Goal: Transaction & Acquisition: Purchase product/service

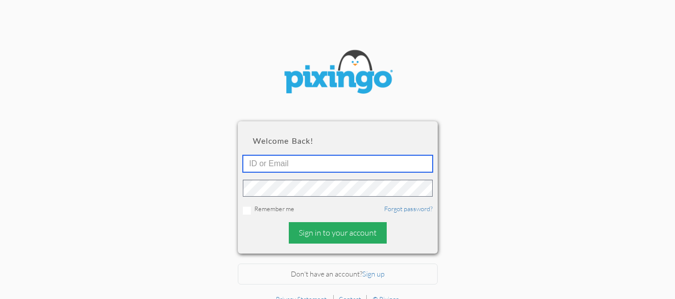
type input "[EMAIL_ADDRESS][DOMAIN_NAME]"
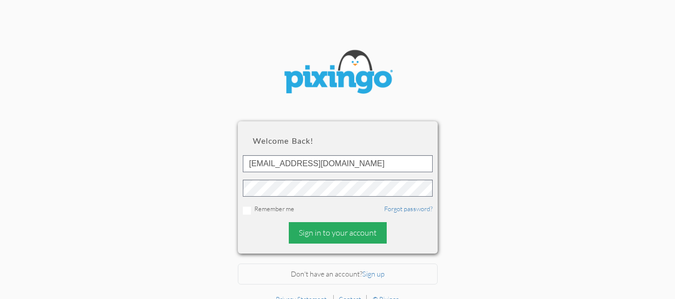
click at [324, 231] on div "Sign in to your account" at bounding box center [338, 232] width 98 height 21
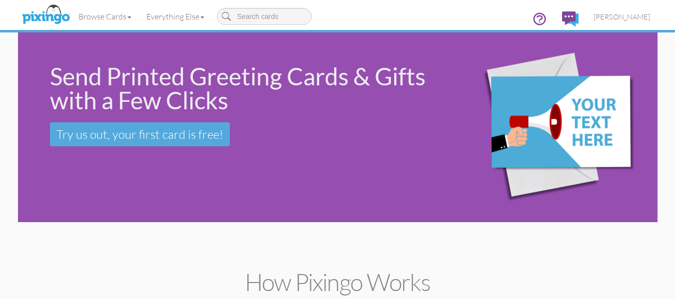
click at [117, 166] on div "Send Printed Greeting Cards & Gifts with a Few Clicks Try us out, your first ca…" at bounding box center [231, 105] width 426 height 146
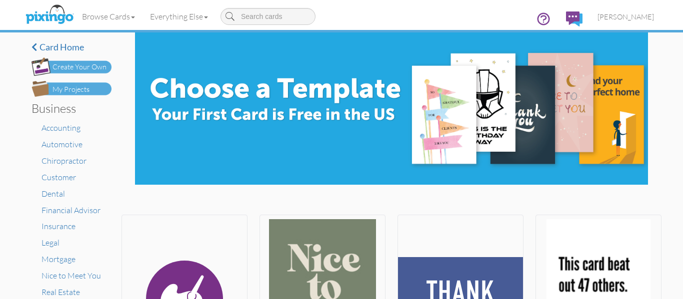
click at [81, 90] on div "My Projects" at bounding box center [70, 89] width 37 height 10
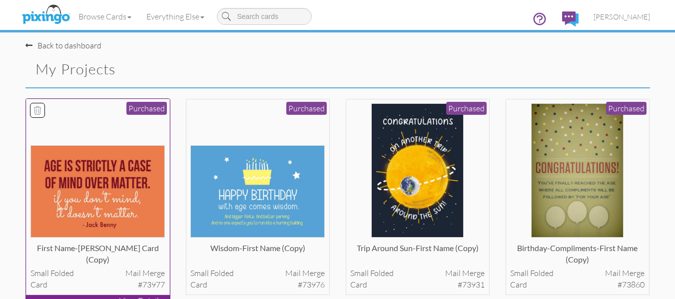
click at [88, 184] on img at bounding box center [97, 191] width 134 height 92
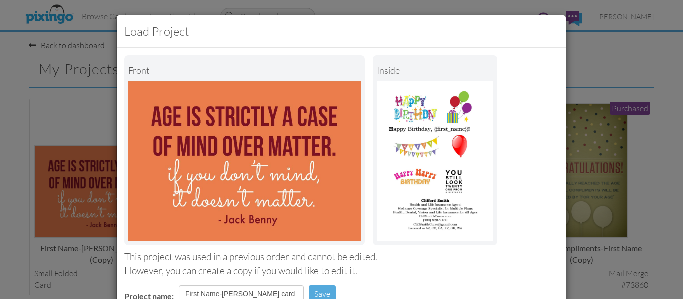
scroll to position [168, 0]
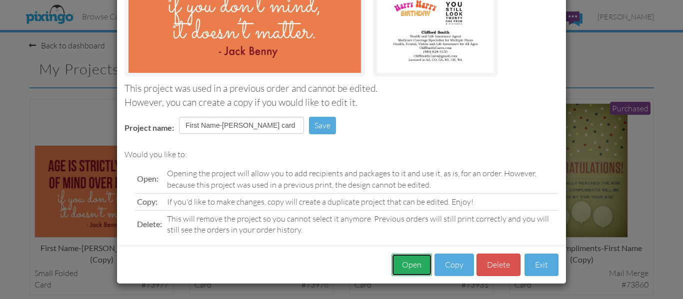
click at [403, 264] on button "Open" at bounding box center [411, 265] width 40 height 22
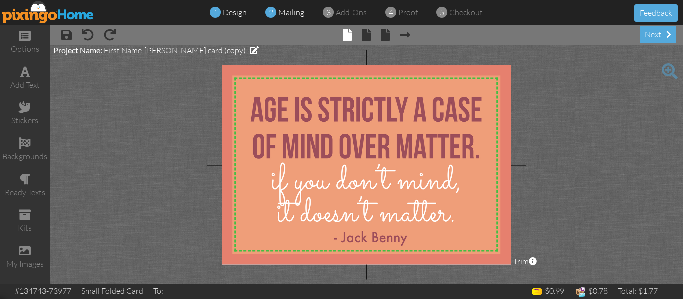
click at [289, 15] on span "mailing" at bounding box center [291, 12] width 26 height 10
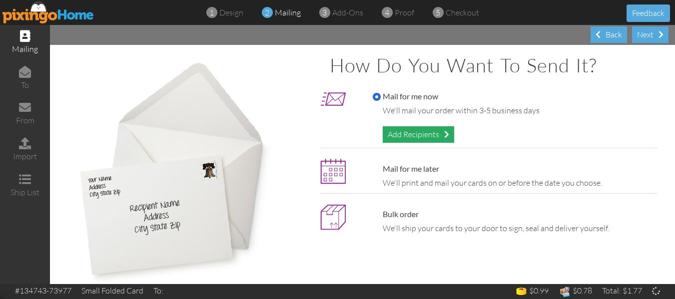
click at [396, 132] on div "Add Recipients" at bounding box center [418, 134] width 71 height 16
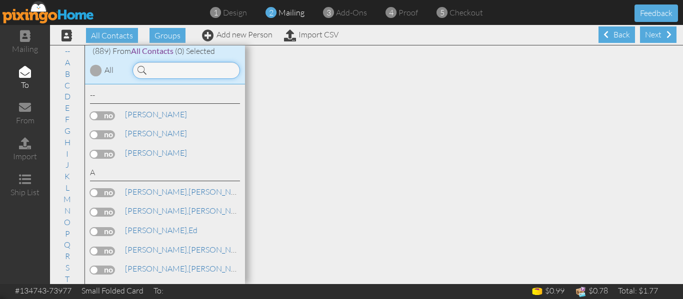
click at [170, 68] on input at bounding box center [185, 70] width 107 height 17
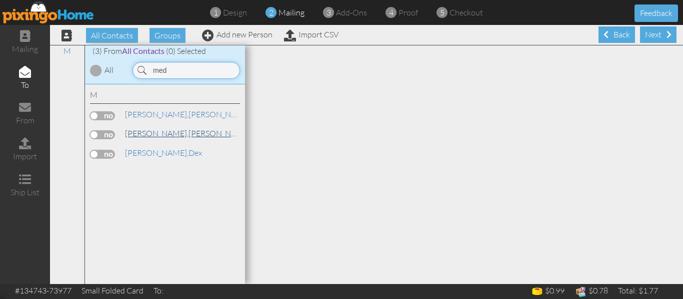
type input "med"
click at [158, 132] on span "[PERSON_NAME]," at bounding box center [156, 133] width 63 height 10
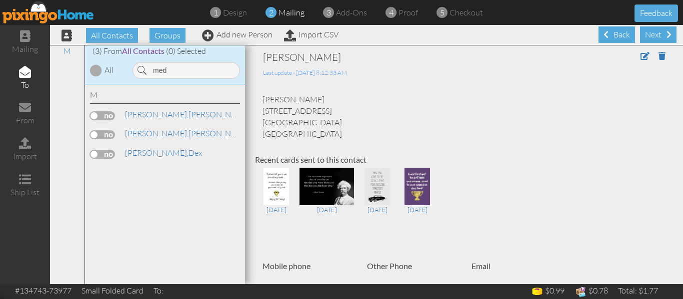
click at [92, 134] on label at bounding box center [102, 134] width 25 height 9
click at [0, 0] on input "checkbox" at bounding box center [0, 0] width 0 height 0
click at [406, 14] on span "proof" at bounding box center [407, 12] width 19 height 10
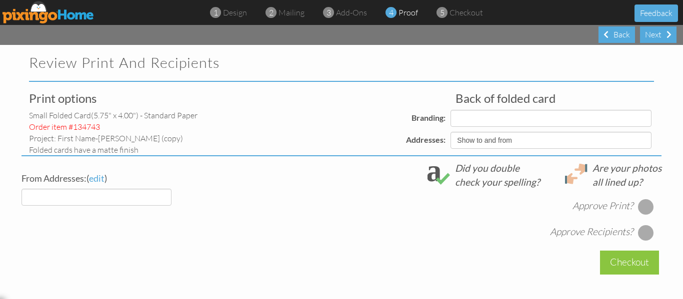
select select "object:4137"
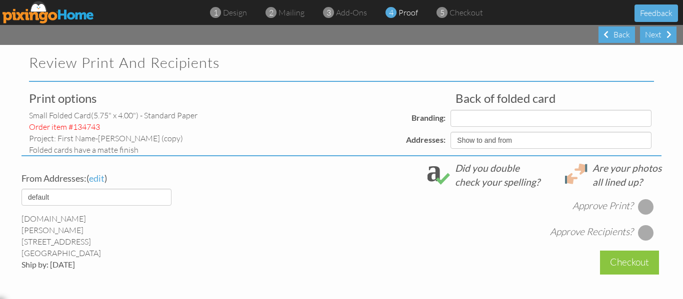
select select "object:4140"
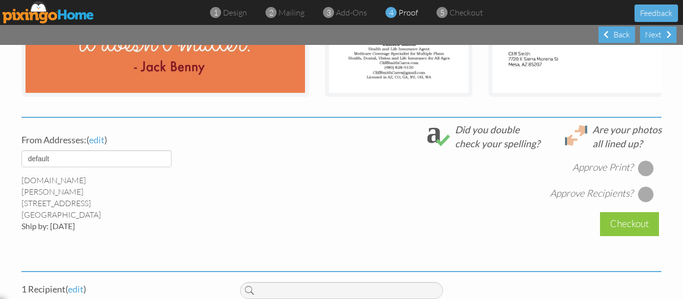
scroll to position [301, 0]
click at [648, 175] on div at bounding box center [646, 168] width 16 height 16
click at [642, 174] on div at bounding box center [646, 168] width 16 height 16
click at [642, 202] on div at bounding box center [646, 194] width 16 height 16
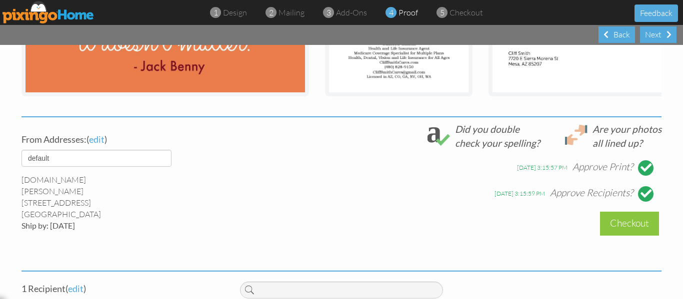
scroll to position [389, 0]
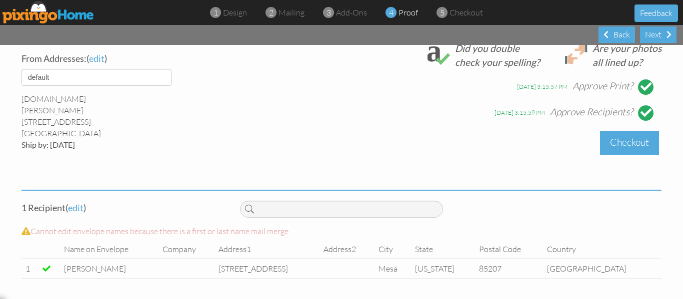
click at [629, 138] on div "Checkout" at bounding box center [629, 142] width 59 height 23
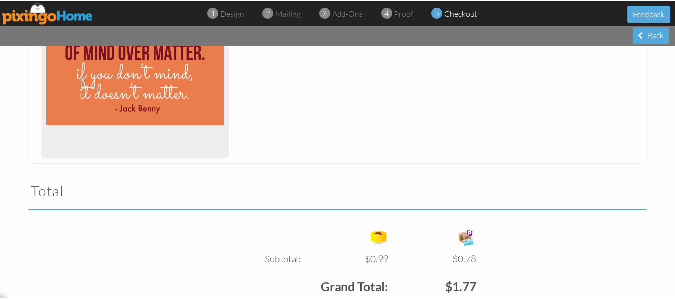
scroll to position [335, 0]
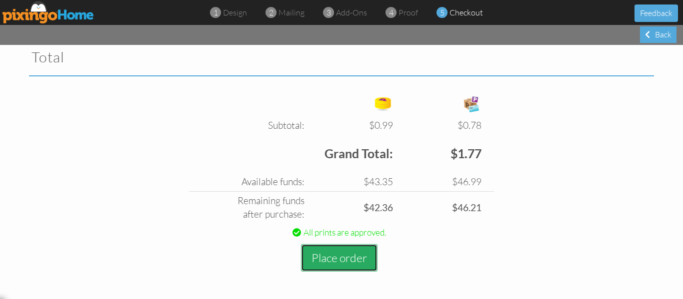
click at [330, 255] on button "Place order" at bounding box center [339, 257] width 76 height 27
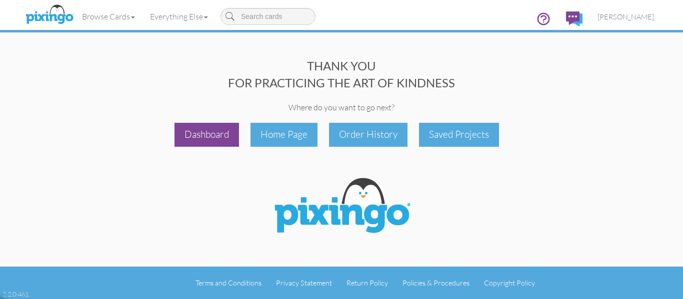
click at [213, 134] on div "Dashboard" at bounding box center [206, 134] width 64 height 23
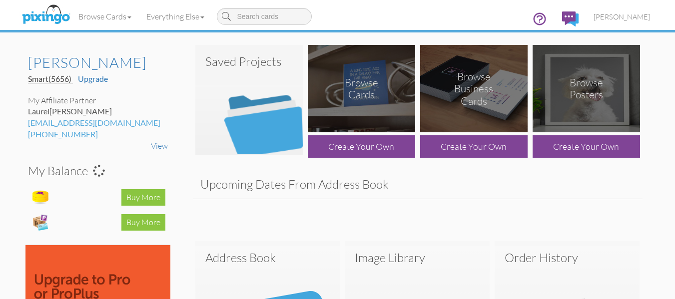
click at [239, 62] on h3 "Saved Projects" at bounding box center [248, 61] width 87 height 13
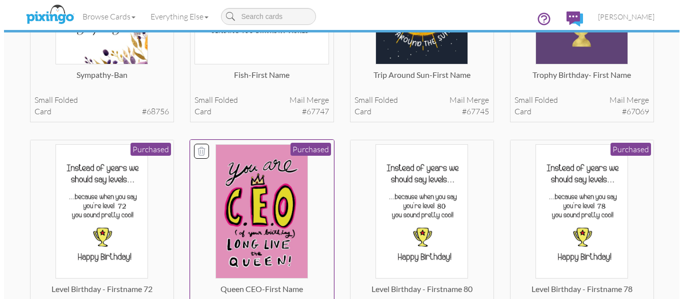
scroll to position [816, 0]
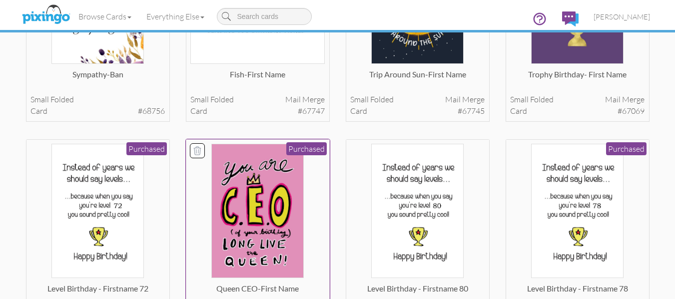
click at [269, 185] on img at bounding box center [257, 211] width 92 height 134
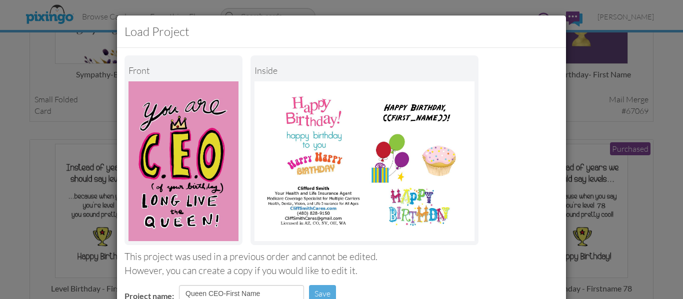
scroll to position [168, 0]
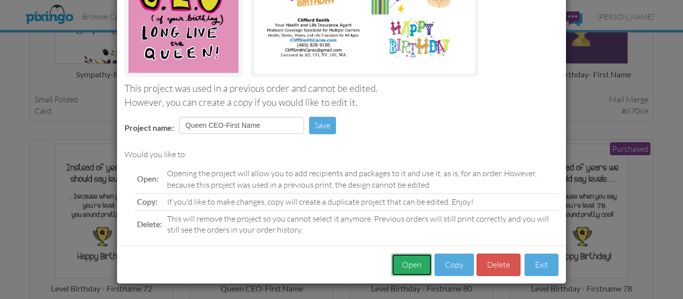
click at [404, 266] on button "Open" at bounding box center [411, 265] width 40 height 22
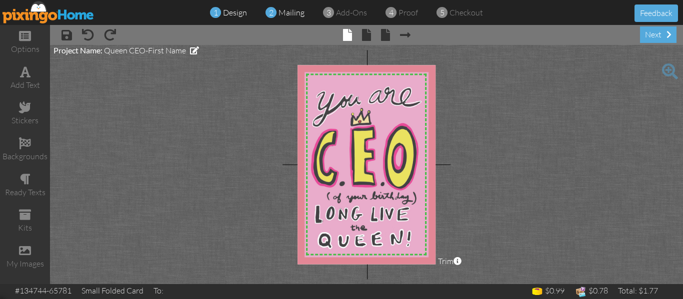
click at [284, 13] on span "mailing" at bounding box center [291, 12] width 26 height 10
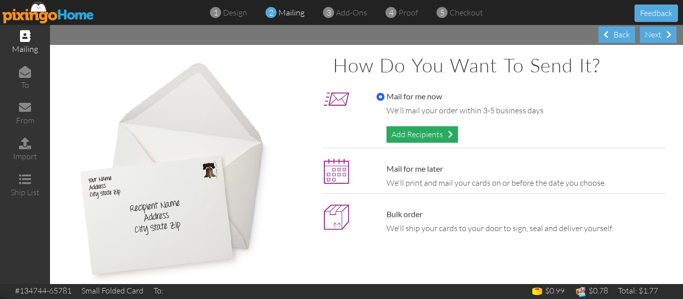
click at [412, 138] on div "Add Recipients" at bounding box center [421, 134] width 71 height 16
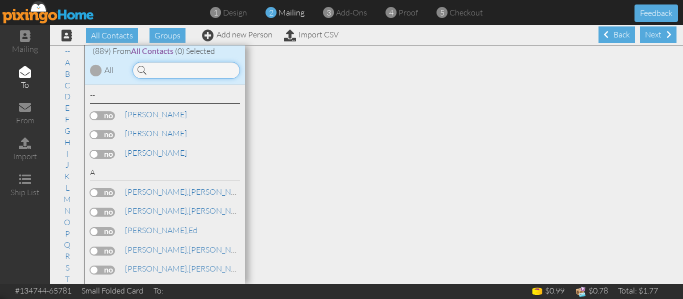
click at [195, 72] on input at bounding box center [185, 70] width 107 height 17
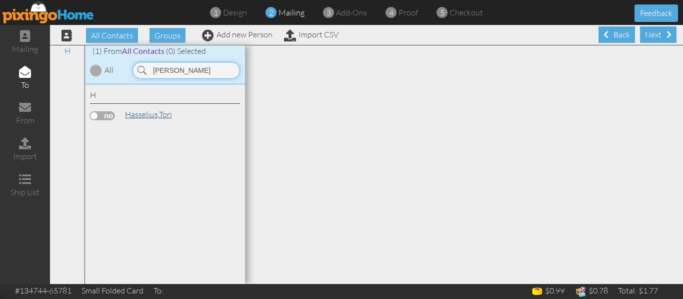
type input "[PERSON_NAME]"
click at [155, 110] on span "Hasselius," at bounding box center [142, 114] width 34 height 10
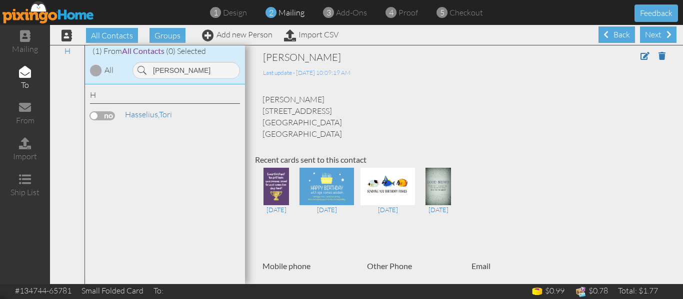
click at [92, 115] on label at bounding box center [102, 115] width 25 height 9
click at [0, 0] on input "checkbox" at bounding box center [0, 0] width 0 height 0
click at [403, 13] on span "proof" at bounding box center [407, 12] width 19 height 10
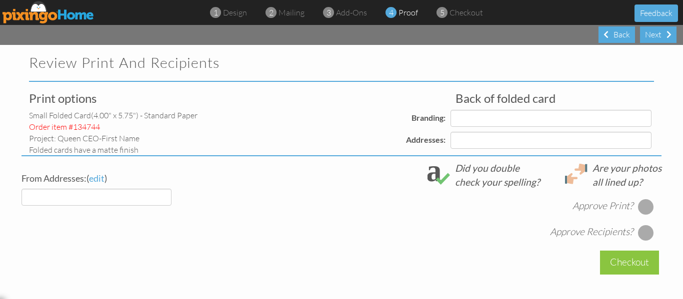
select select "object:6990"
select select "object:6994"
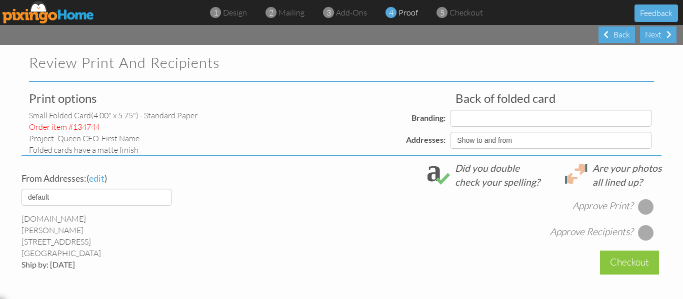
select select "object:6996"
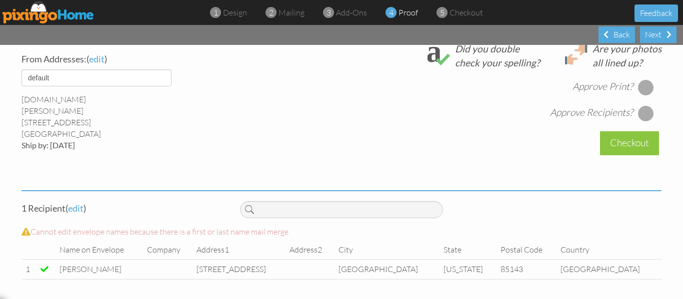
scroll to position [382, 0]
click at [648, 81] on div at bounding box center [646, 87] width 16 height 16
click at [639, 113] on div at bounding box center [646, 113] width 16 height 16
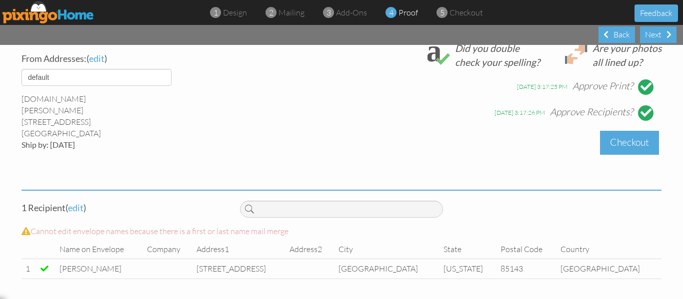
click at [625, 138] on div "Checkout" at bounding box center [629, 142] width 59 height 23
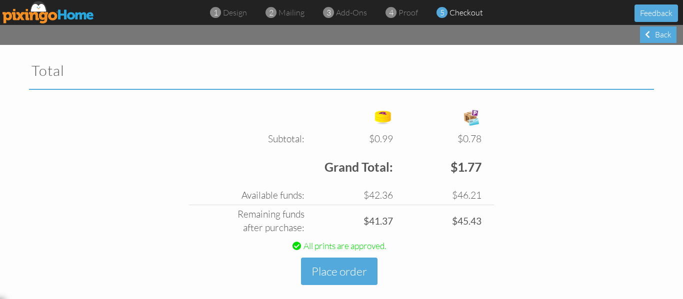
scroll to position [345, 0]
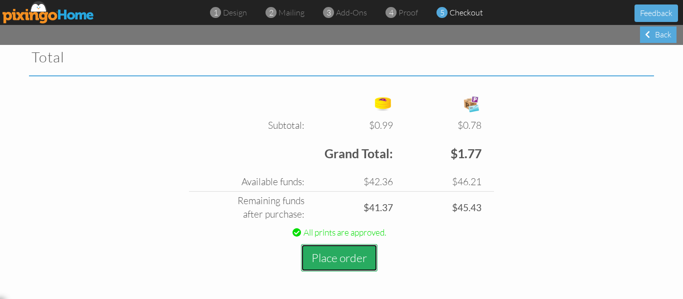
click at [336, 256] on button "Place order" at bounding box center [339, 257] width 76 height 27
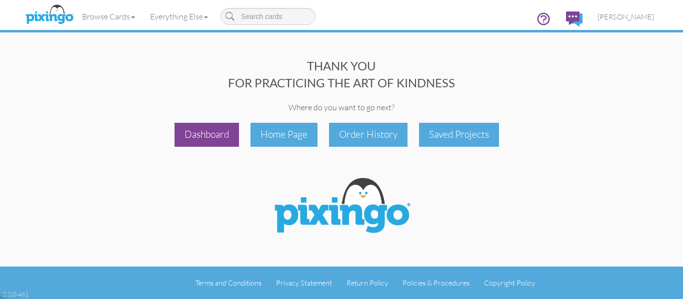
click at [196, 142] on div "Dashboard" at bounding box center [206, 134] width 64 height 23
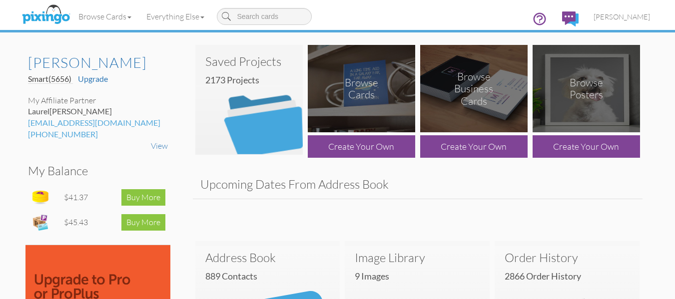
click at [243, 73] on img at bounding box center [248, 100] width 107 height 110
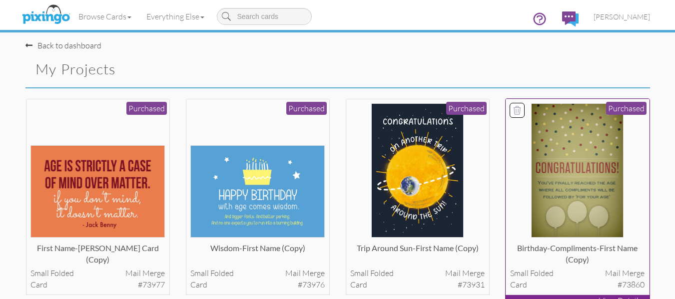
click at [548, 144] on img at bounding box center [577, 170] width 92 height 134
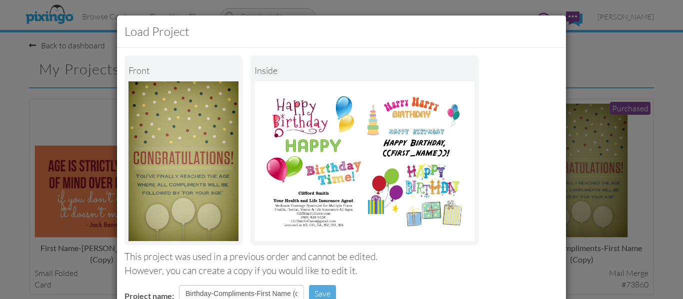
scroll to position [168, 0]
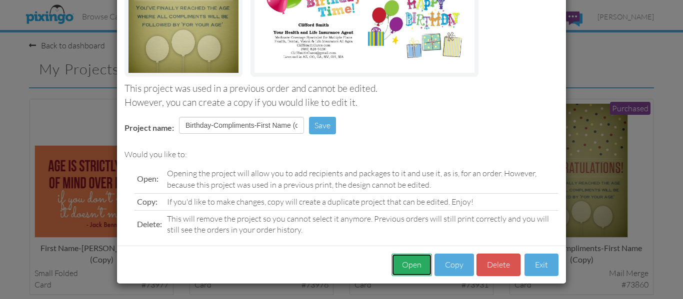
click at [402, 265] on button "Open" at bounding box center [411, 265] width 40 height 22
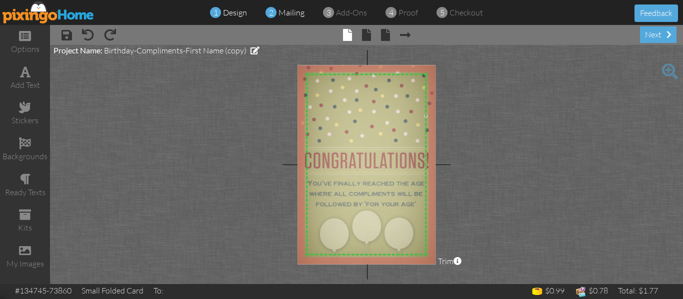
click at [288, 10] on span "mailing" at bounding box center [291, 12] width 26 height 10
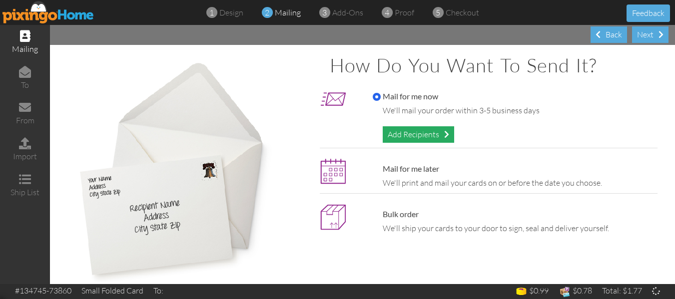
click at [400, 138] on div "Add Recipients" at bounding box center [418, 134] width 71 height 16
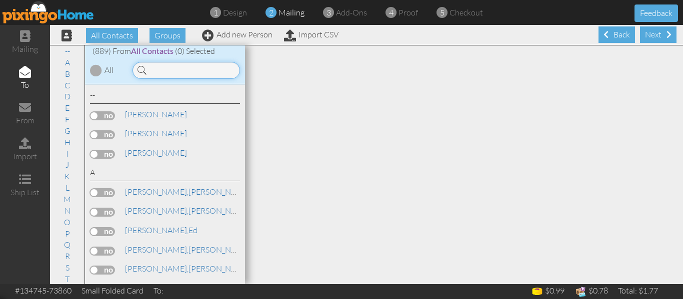
click at [169, 73] on input at bounding box center [185, 70] width 107 height 17
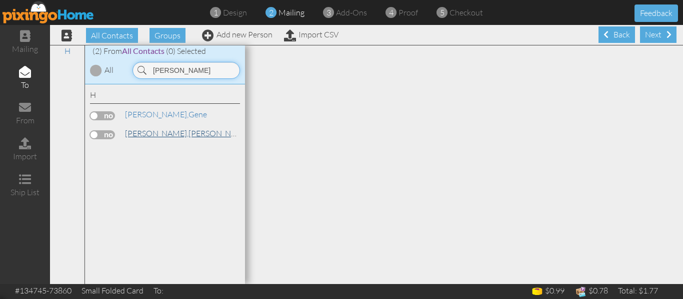
type input "[PERSON_NAME]"
click at [155, 136] on link "[PERSON_NAME]" at bounding box center [187, 133] width 127 height 12
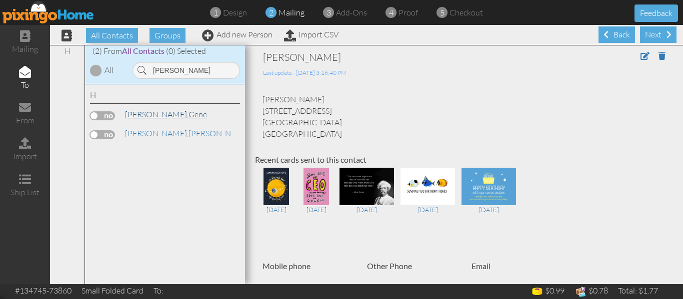
click at [132, 117] on span "[PERSON_NAME]," at bounding box center [156, 114] width 63 height 10
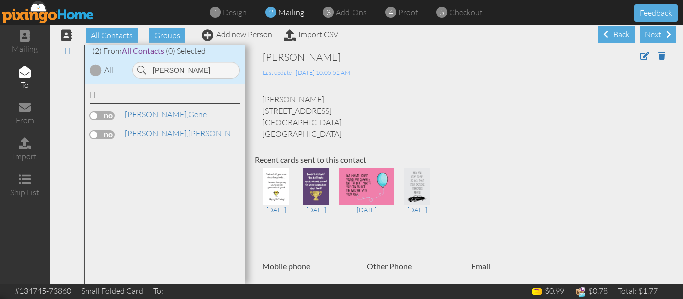
click at [95, 116] on label at bounding box center [102, 115] width 25 height 9
click at [0, 0] on input "checkbox" at bounding box center [0, 0] width 0 height 0
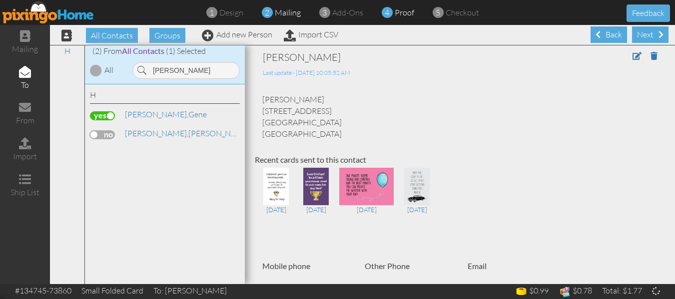
click at [400, 15] on span "proof" at bounding box center [404, 12] width 19 height 10
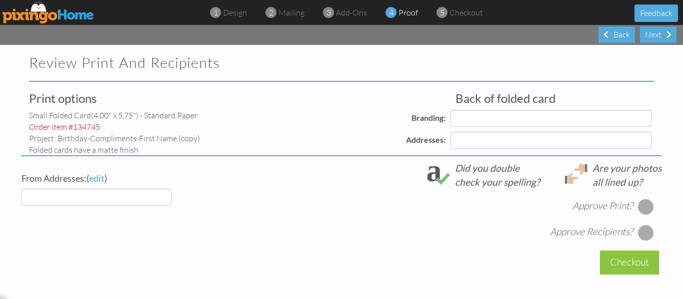
select select "object:9886"
select select "object:9892"
select select "object:9889"
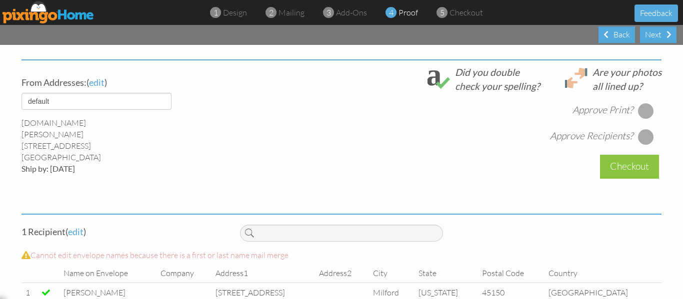
scroll to position [361, 0]
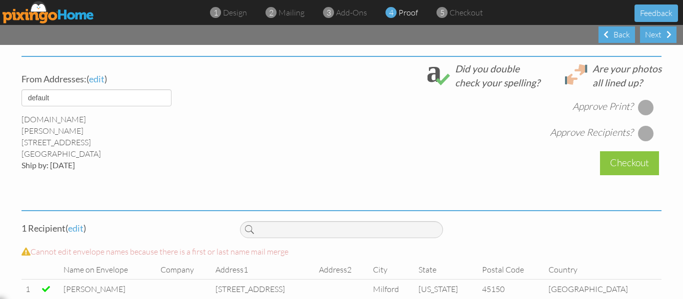
click at [642, 104] on div at bounding box center [646, 107] width 16 height 16
click at [640, 132] on div at bounding box center [646, 133] width 16 height 16
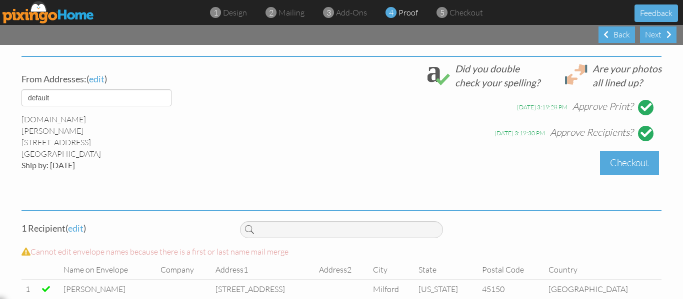
click at [625, 165] on div "Checkout" at bounding box center [629, 162] width 59 height 23
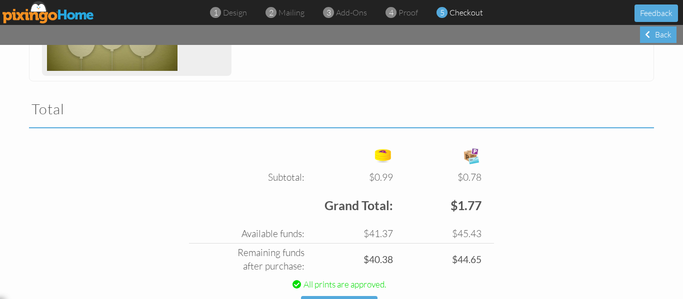
scroll to position [345, 0]
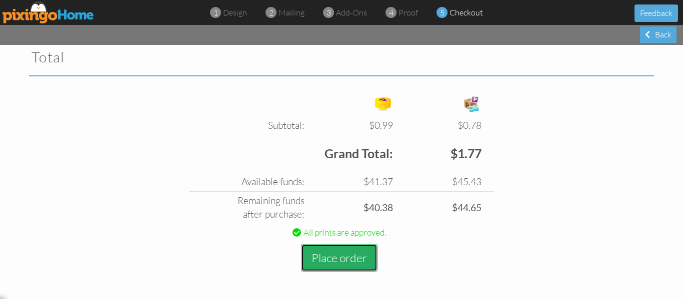
click at [334, 261] on button "Place order" at bounding box center [339, 257] width 76 height 27
